Goal: Browse casually

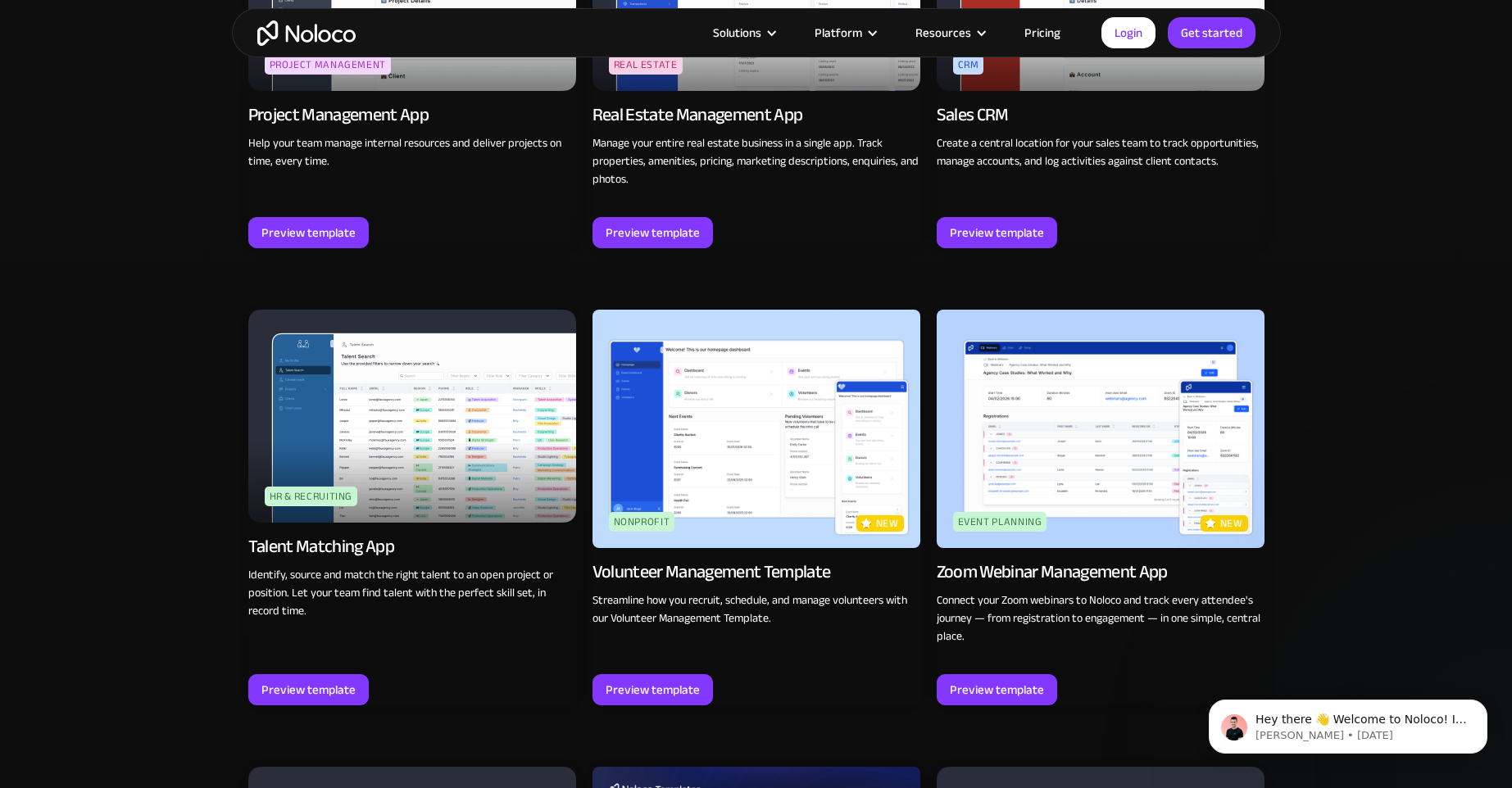
scroll to position [3168, 0]
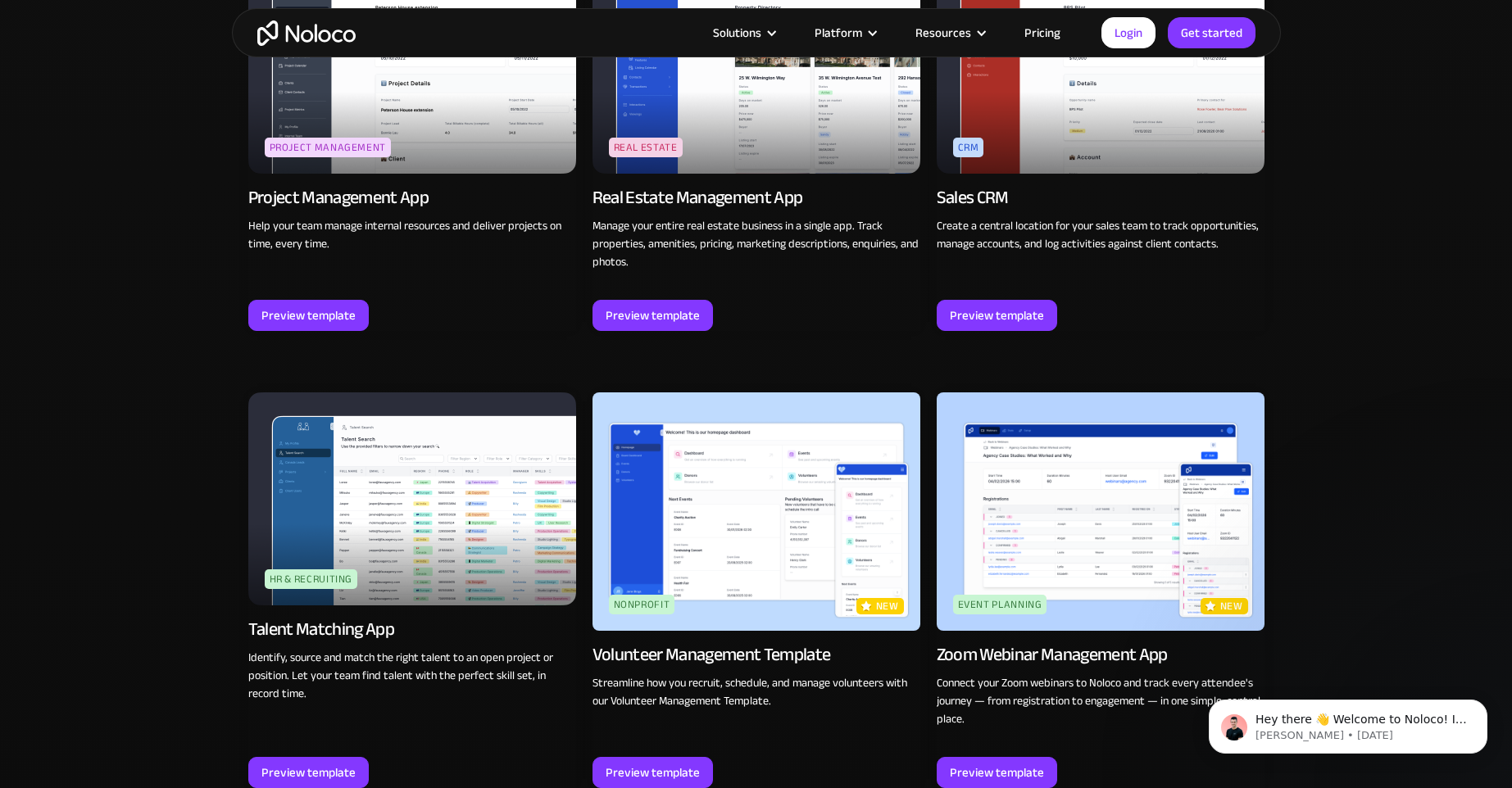
click at [269, 37] on img "home" at bounding box center [306, 33] width 98 height 25
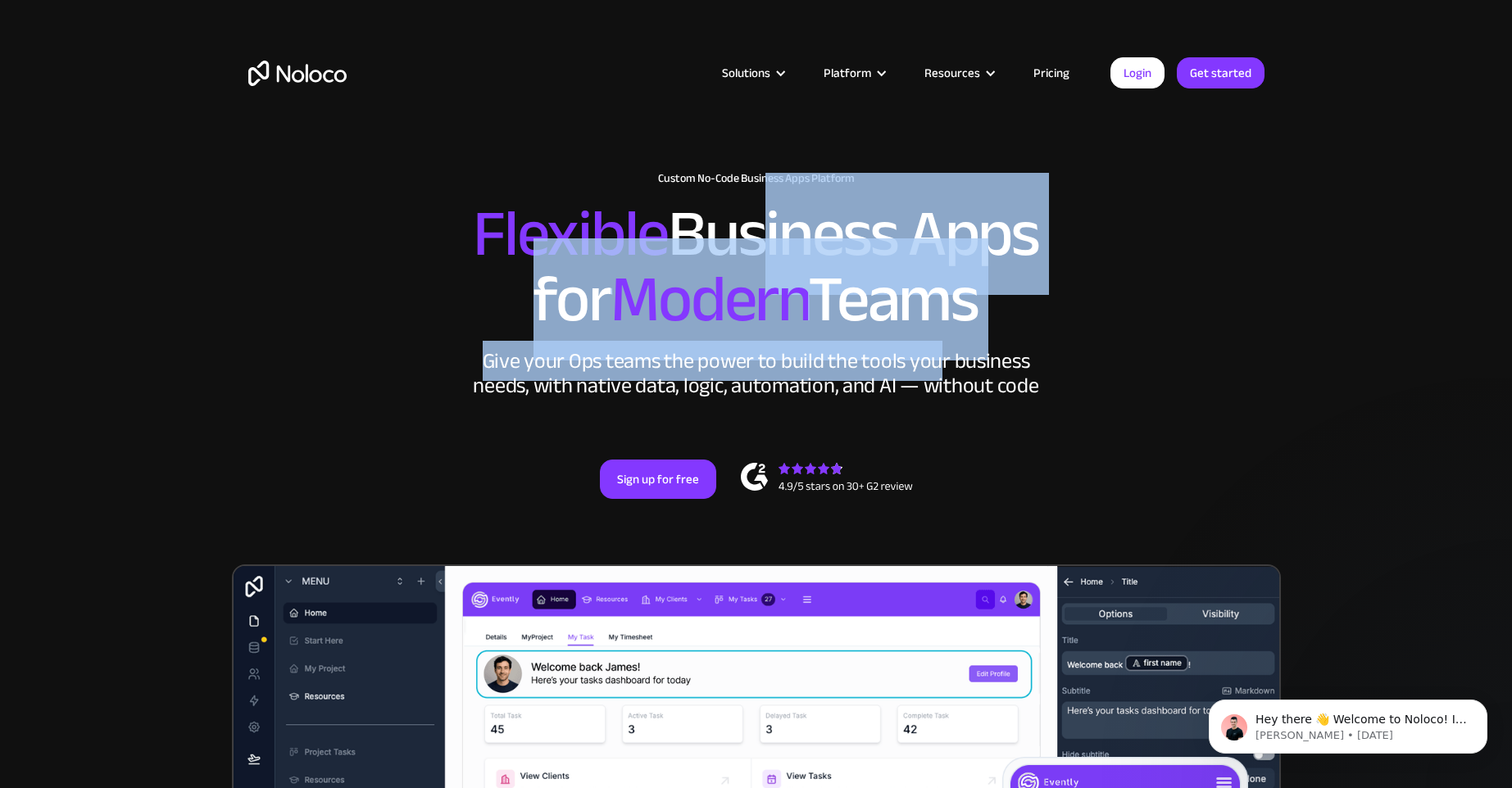
drag, startPoint x: 743, startPoint y: 181, endPoint x: 946, endPoint y: 373, distance: 279.4
click at [946, 373] on div "New: Connect Noloco to Stripe Custom No-Code Business Apps Platform Flexible Bu…" at bounding box center [756, 335] width 1049 height 425
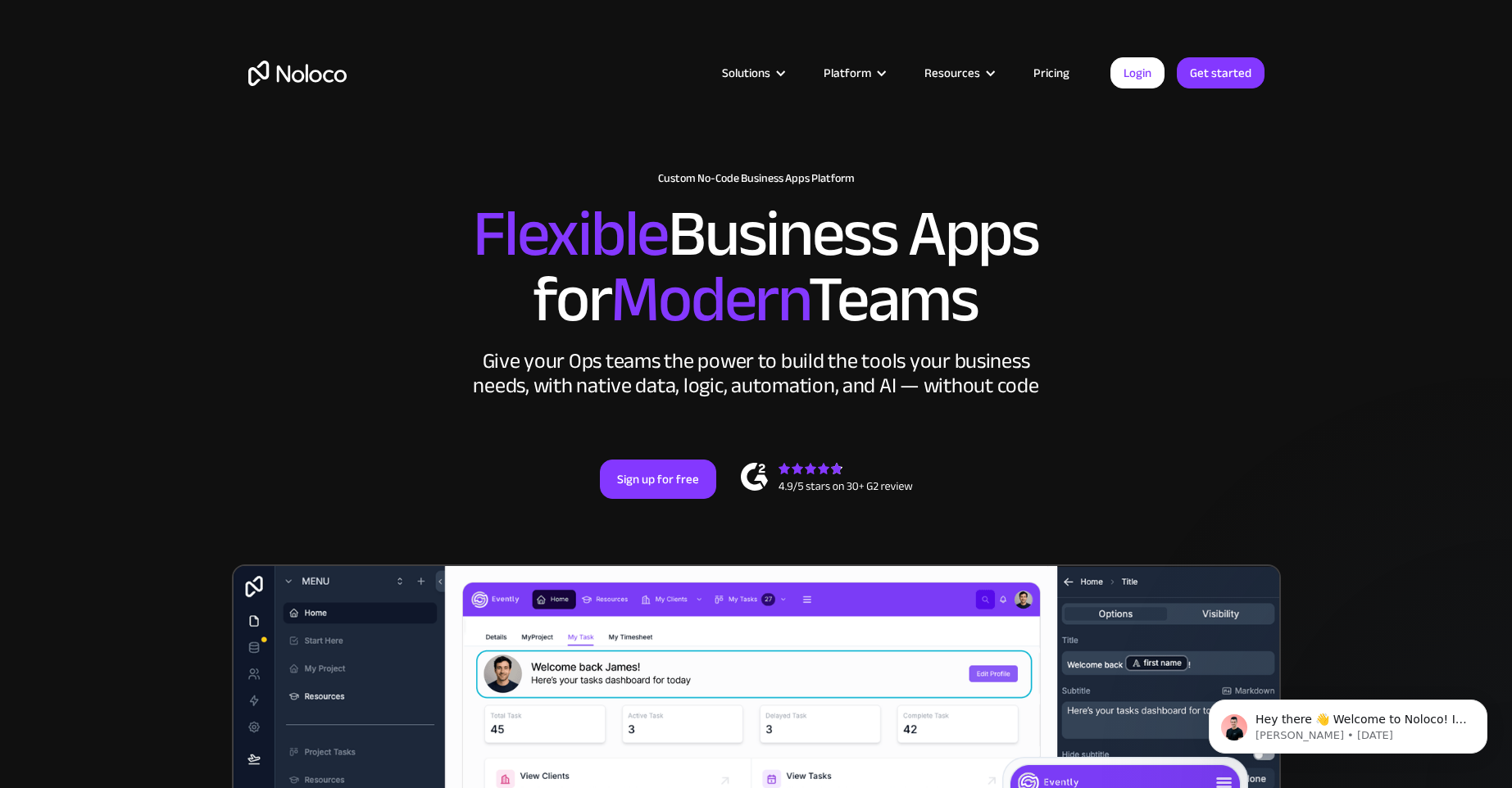
click at [1071, 384] on div "New: Connect Noloco to Stripe Custom No-Code Business Apps Platform Flexible Bu…" at bounding box center [756, 335] width 1049 height 425
